Goal: Check status: Check status

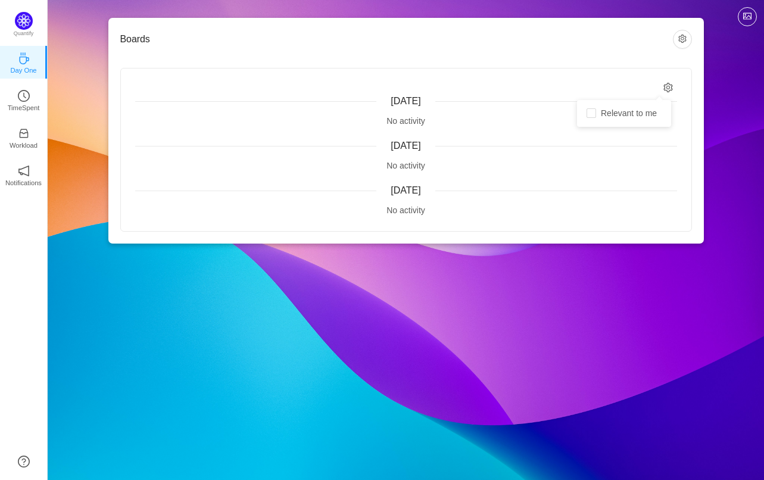
click at [669, 87] on icon "icon: setting" at bounding box center [669, 88] width 10 height 10
click at [679, 40] on button "button" at bounding box center [682, 39] width 19 height 19
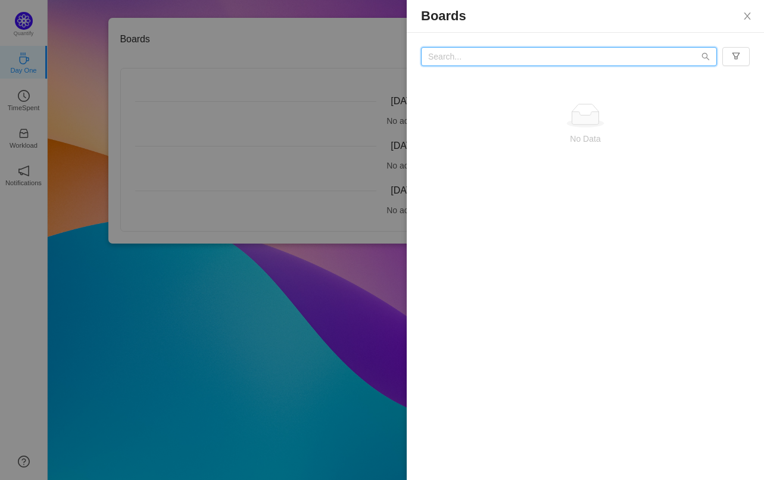
click at [455, 58] on input "text" at bounding box center [569, 56] width 296 height 19
type input "LCE-258349"
click at [707, 56] on icon "icon: search" at bounding box center [706, 57] width 8 height 8
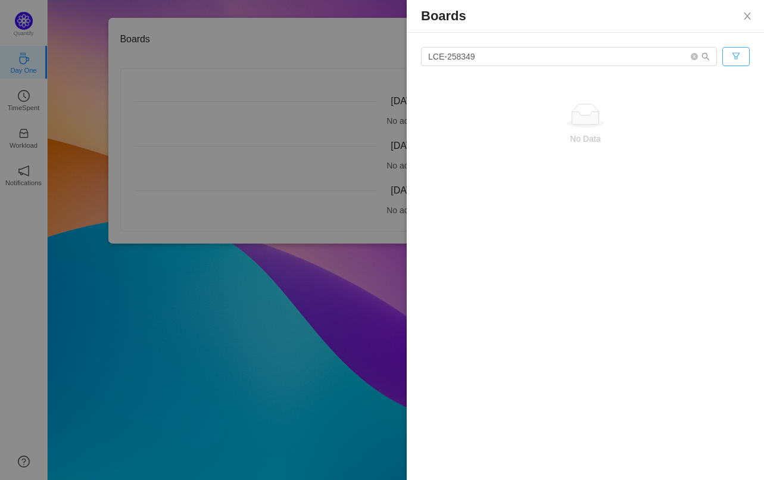
click at [730, 56] on button "button" at bounding box center [736, 56] width 27 height 19
click at [753, 16] on button "Close" at bounding box center [747, 16] width 33 height 33
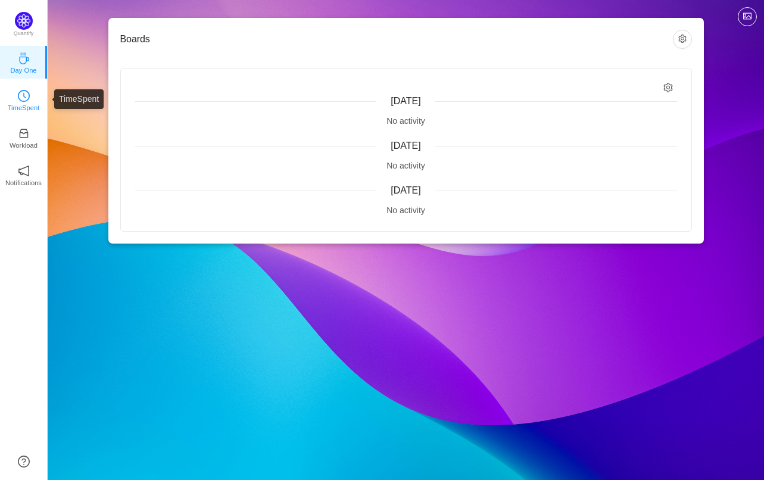
click at [23, 94] on icon "icon: clock-circle" at bounding box center [24, 95] width 3 height 5
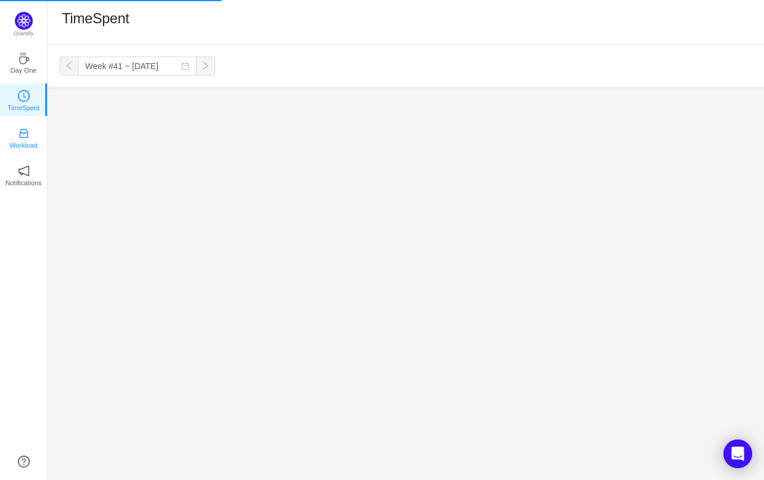
click at [23, 144] on p "Workload" at bounding box center [24, 145] width 28 height 11
